Goal: Task Accomplishment & Management: Manage account settings

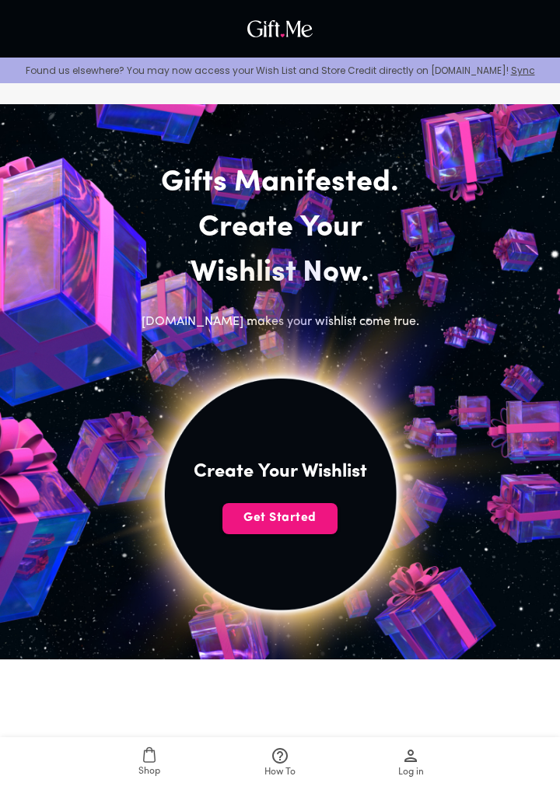
click at [310, 528] on button "Get Started" at bounding box center [279, 518] width 115 height 31
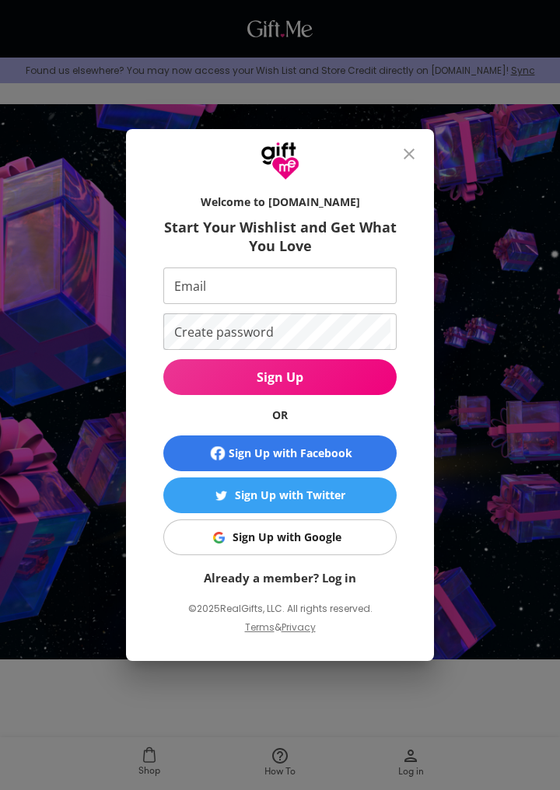
click at [333, 544] on div "Sign Up with Google" at bounding box center [287, 537] width 109 height 17
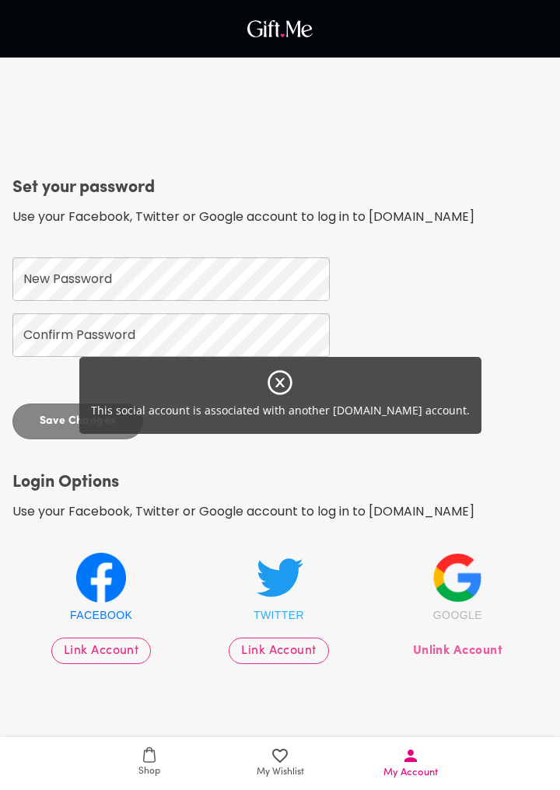
click at [555, 471] on div "This social account is associated with another [DOMAIN_NAME] account." at bounding box center [280, 395] width 560 height 790
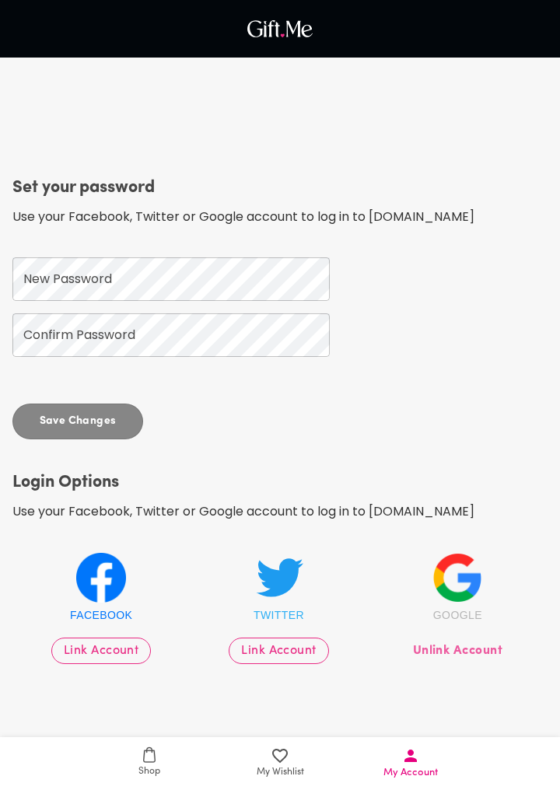
click at [278, 769] on span "My Wishlist" at bounding box center [280, 772] width 47 height 15
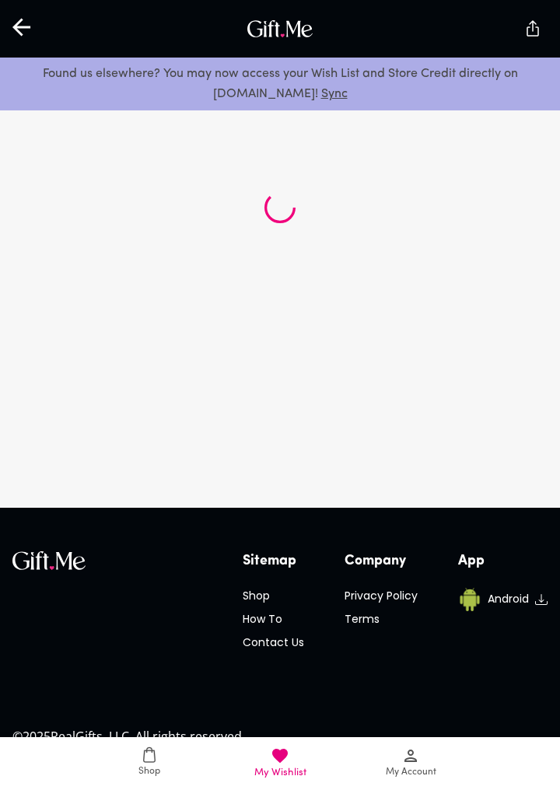
click at [142, 767] on span "Shop" at bounding box center [149, 772] width 22 height 15
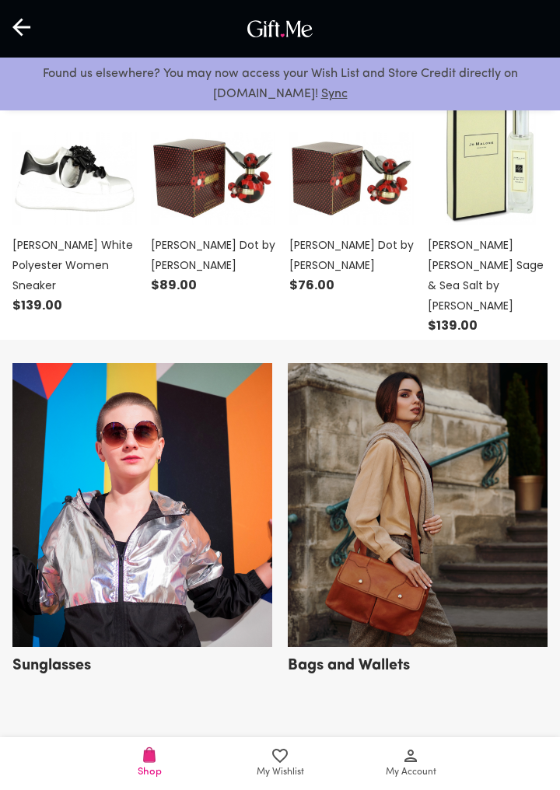
scroll to position [532, 0]
